Goal: Use online tool/utility: Utilize a website feature to perform a specific function

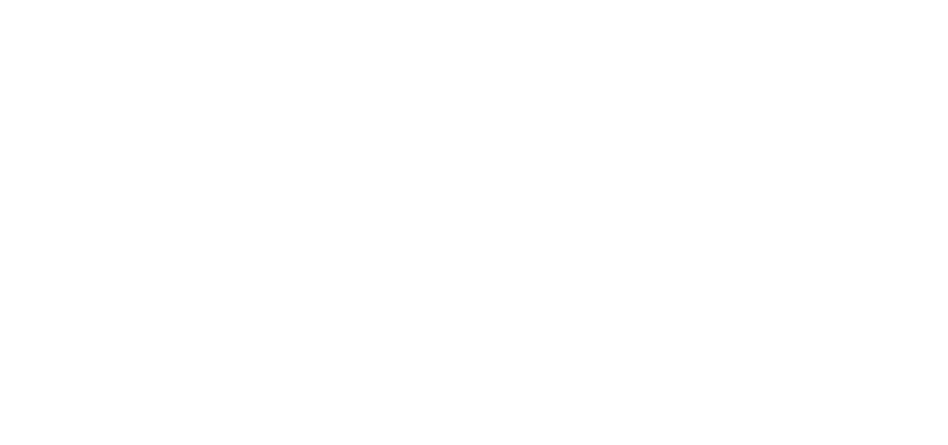
click at [947, 0] on html at bounding box center [474, 0] width 948 height 0
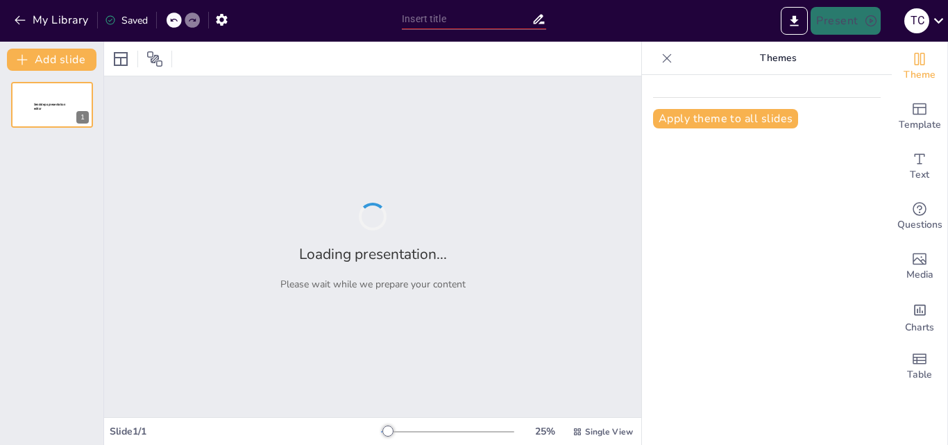
type input "Imported [PERSON_NAME][DEMOGRAPHIC_DATA]pptx"
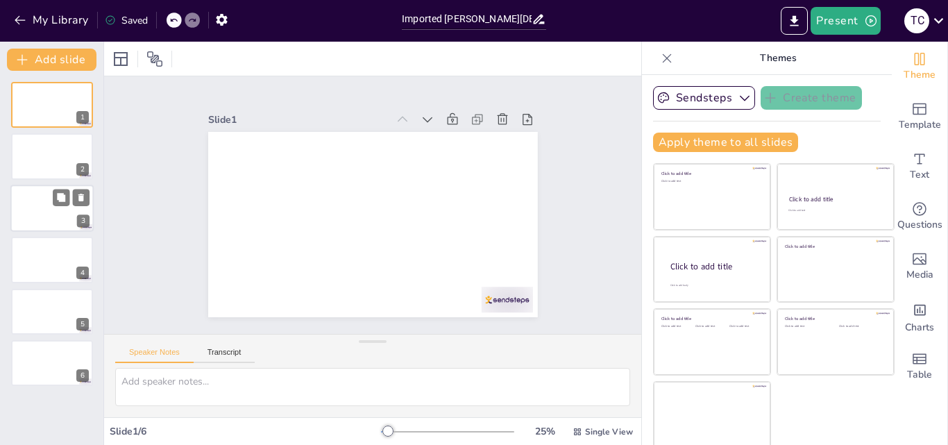
drag, startPoint x: 60, startPoint y: 158, endPoint x: 64, endPoint y: 221, distance: 63.2
click at [60, 158] on div at bounding box center [52, 156] width 82 height 46
click at [64, 221] on div at bounding box center [51, 208] width 83 height 47
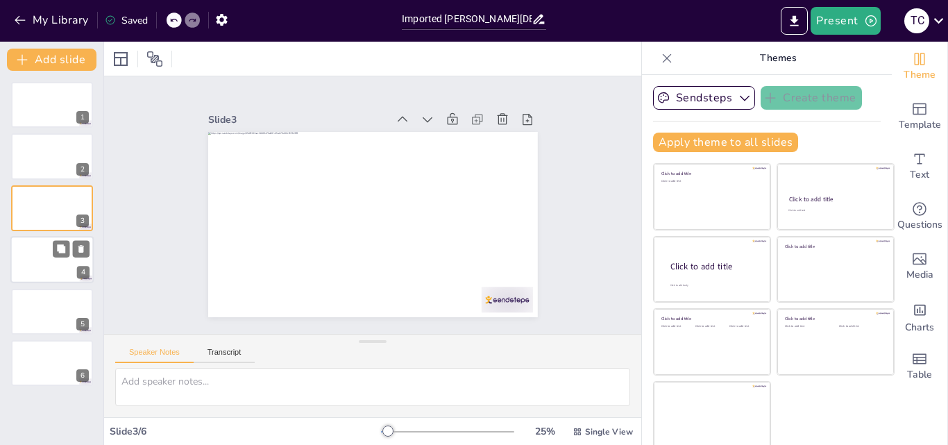
click at [64, 259] on div at bounding box center [51, 259] width 83 height 47
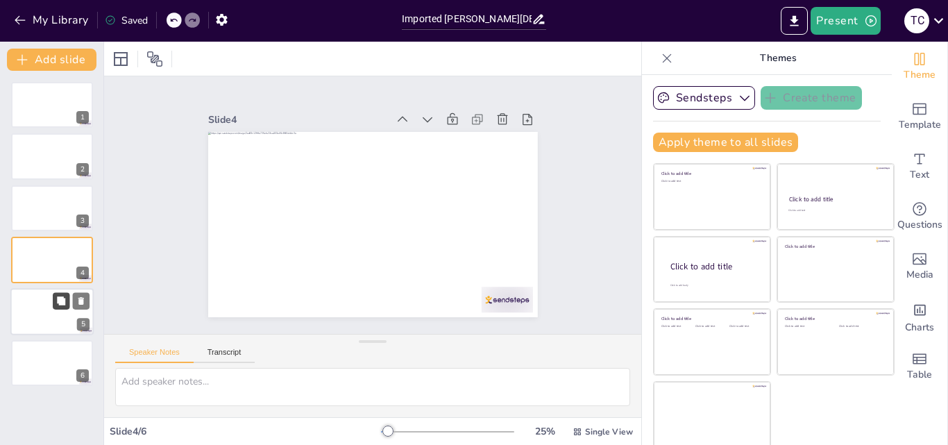
click at [61, 305] on icon at bounding box center [61, 300] width 10 height 10
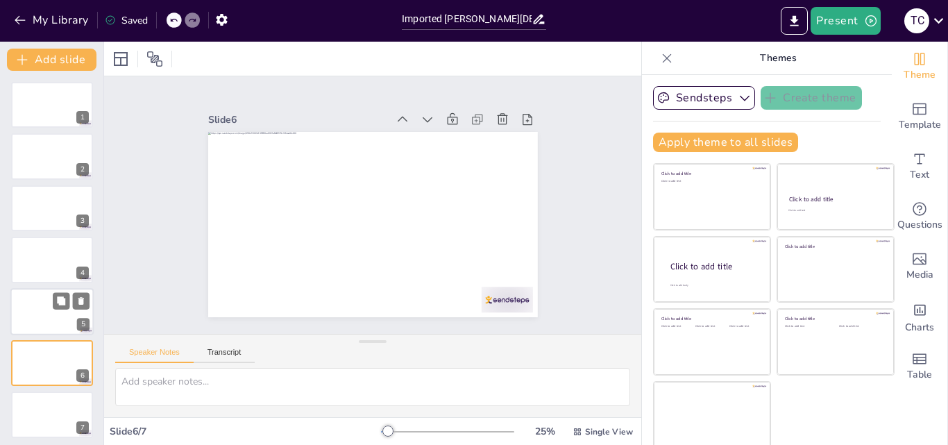
scroll to position [4, 0]
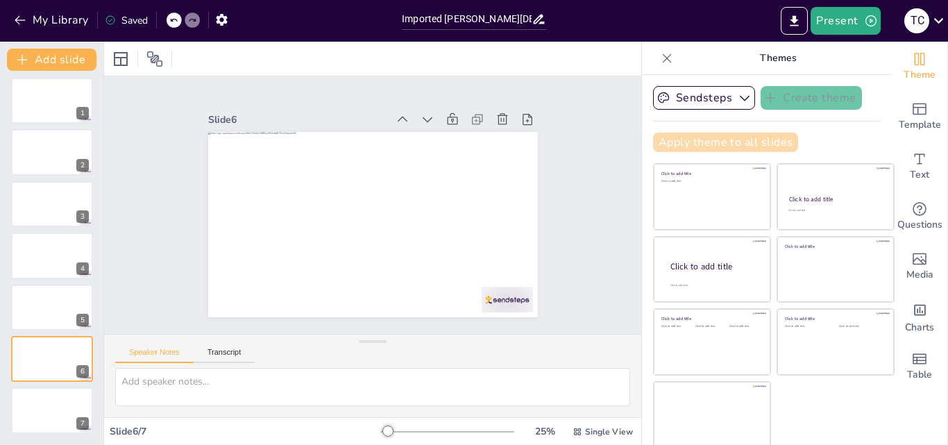
click at [696, 134] on button "Apply theme to all slides" at bounding box center [725, 141] width 145 height 19
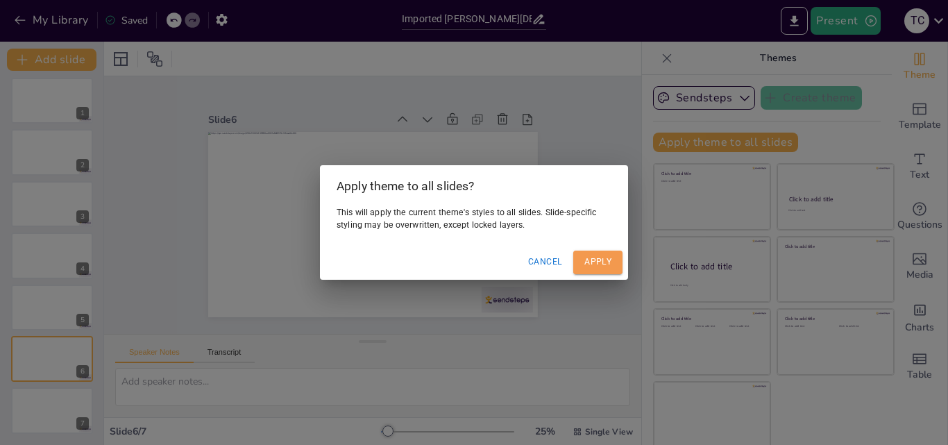
click at [596, 261] on button "Apply" at bounding box center [597, 261] width 49 height 23
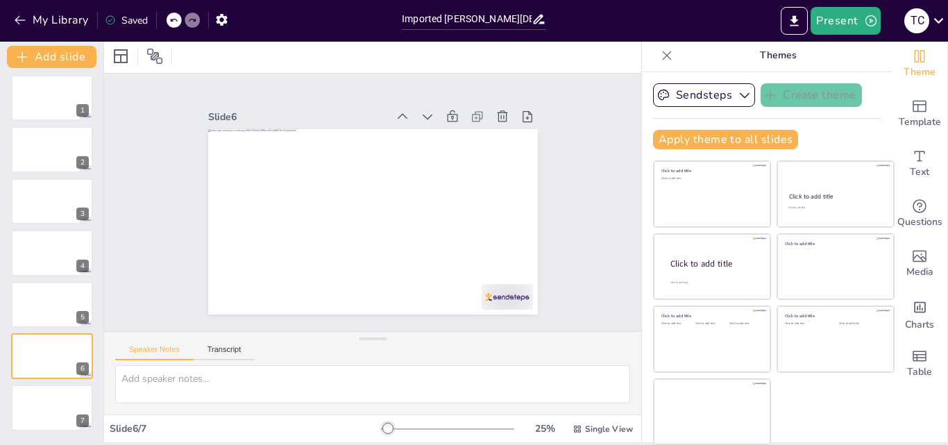
scroll to position [0, 0]
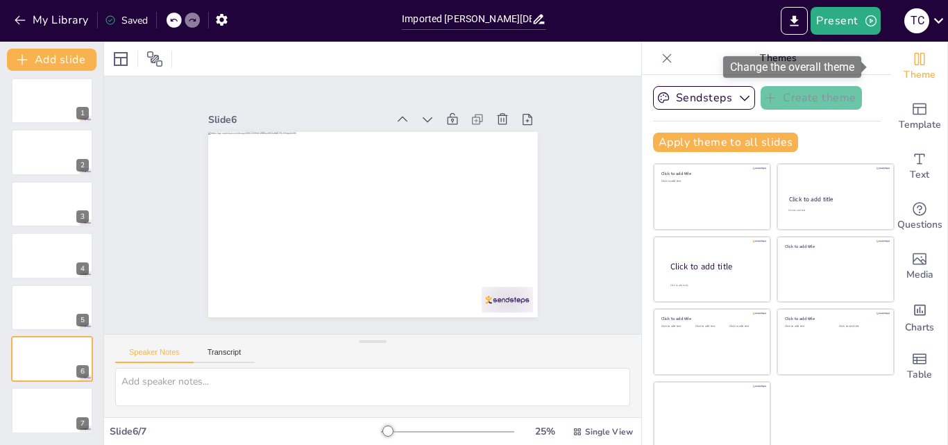
click at [903, 67] on span "Theme" at bounding box center [919, 74] width 32 height 15
click at [660, 62] on icon at bounding box center [667, 58] width 14 height 14
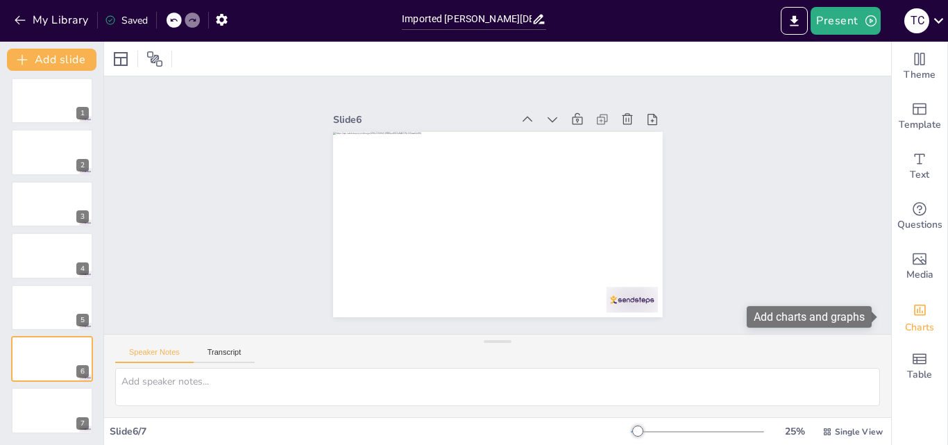
click at [917, 326] on span "Charts" at bounding box center [919, 327] width 29 height 15
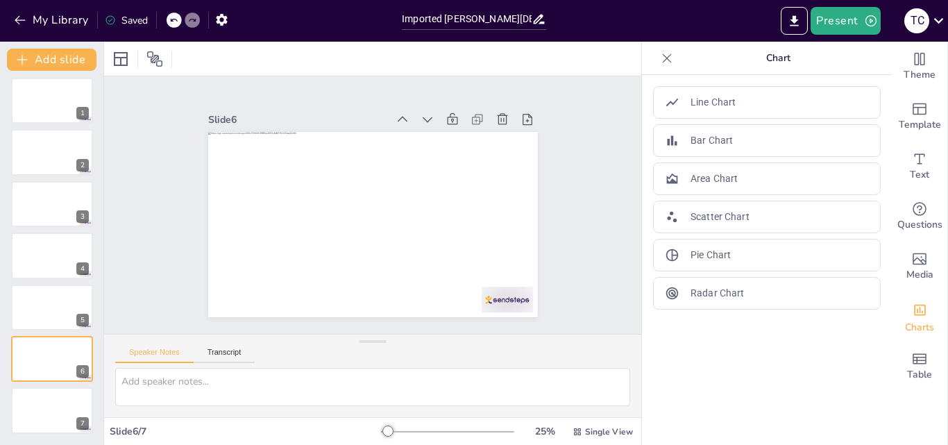
click at [663, 58] on div at bounding box center [666, 58] width 22 height 22
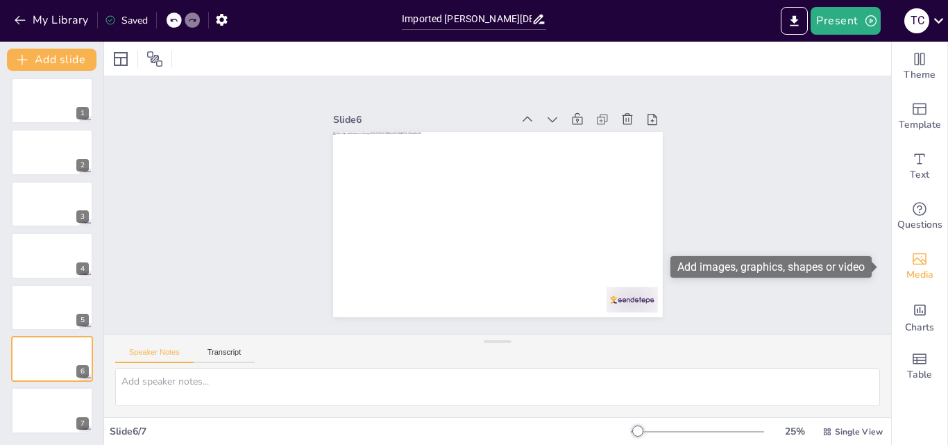
click at [910, 247] on div "Media" at bounding box center [918, 266] width 55 height 50
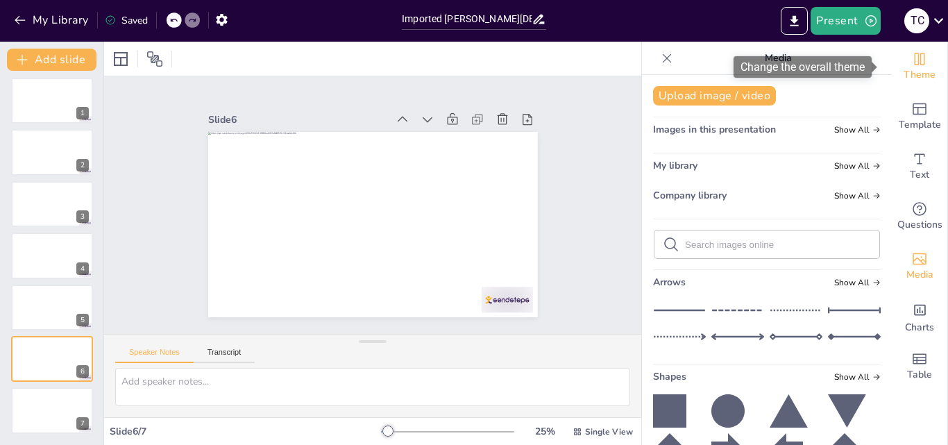
click at [911, 66] on icon "Change the overall theme" at bounding box center [919, 59] width 17 height 17
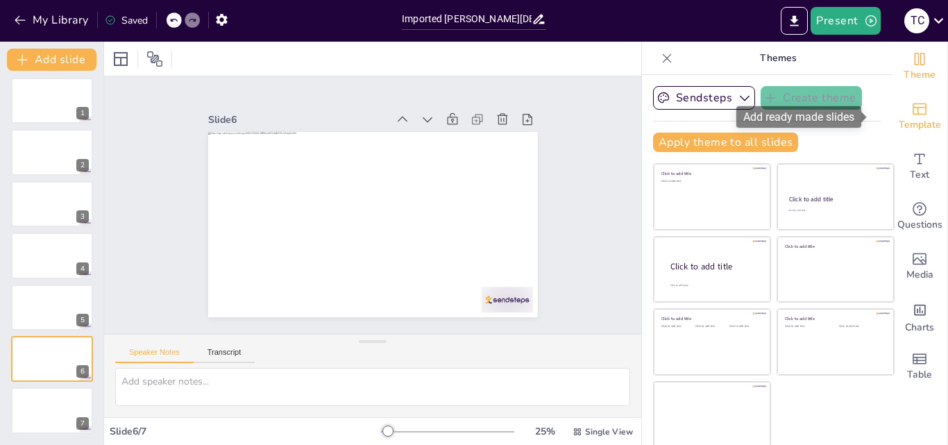
click at [907, 123] on span "Template" at bounding box center [919, 124] width 42 height 15
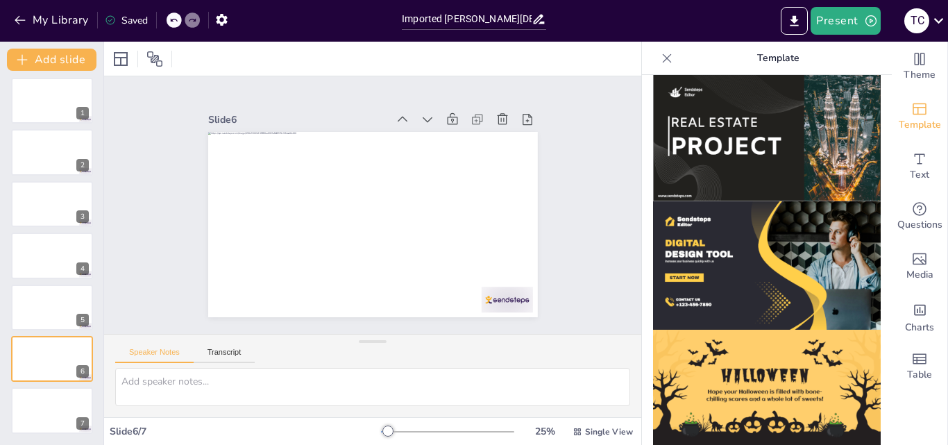
scroll to position [1392, 0]
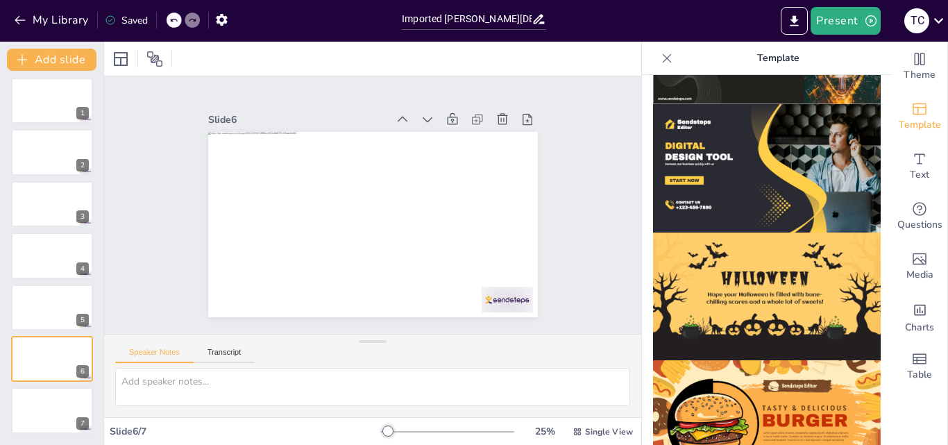
click at [751, 232] on img at bounding box center [767, 296] width 228 height 128
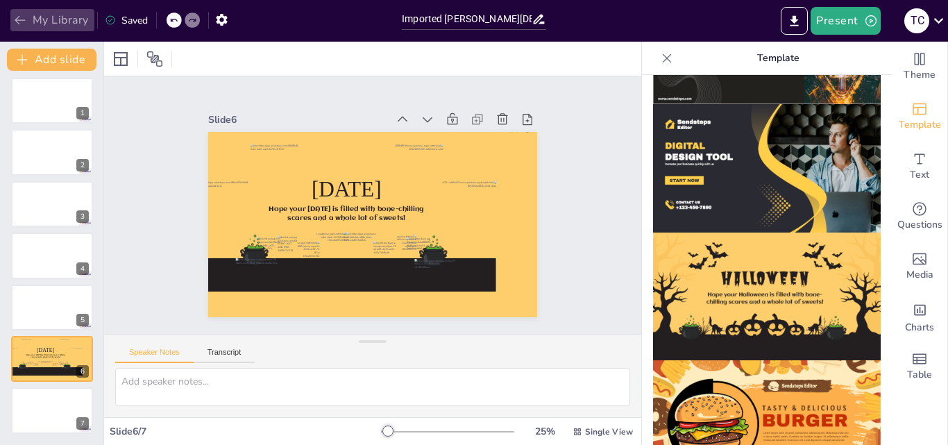
click at [19, 27] on button "My Library" at bounding box center [52, 20] width 84 height 22
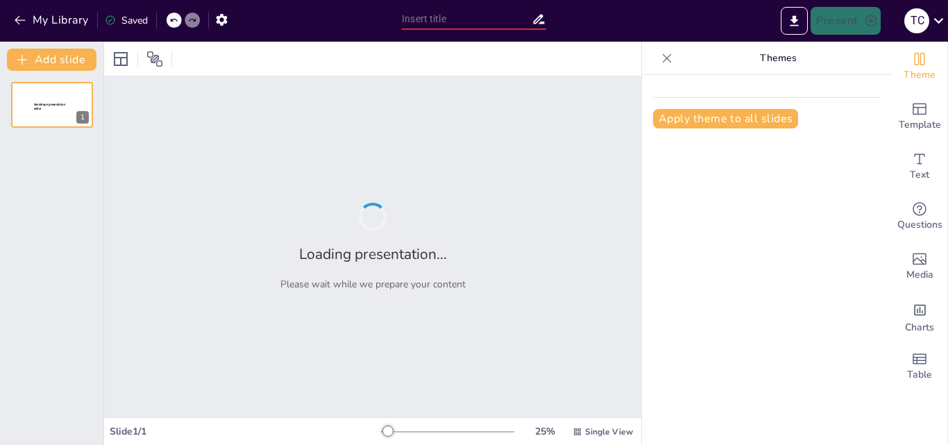
type input "New Sendsteps"
